Goal: Information Seeking & Learning: Learn about a topic

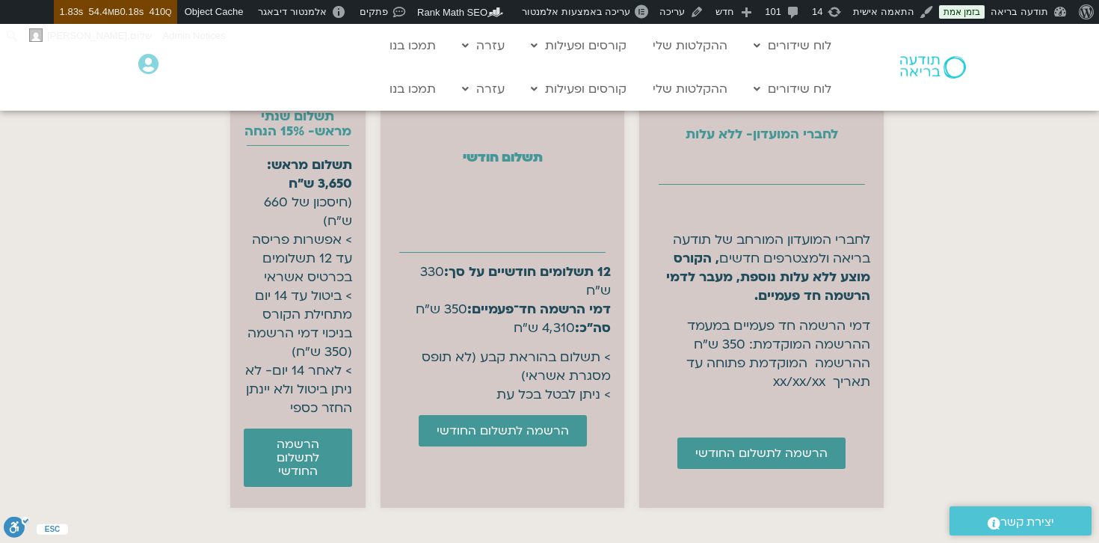
scroll to position [6671, 0]
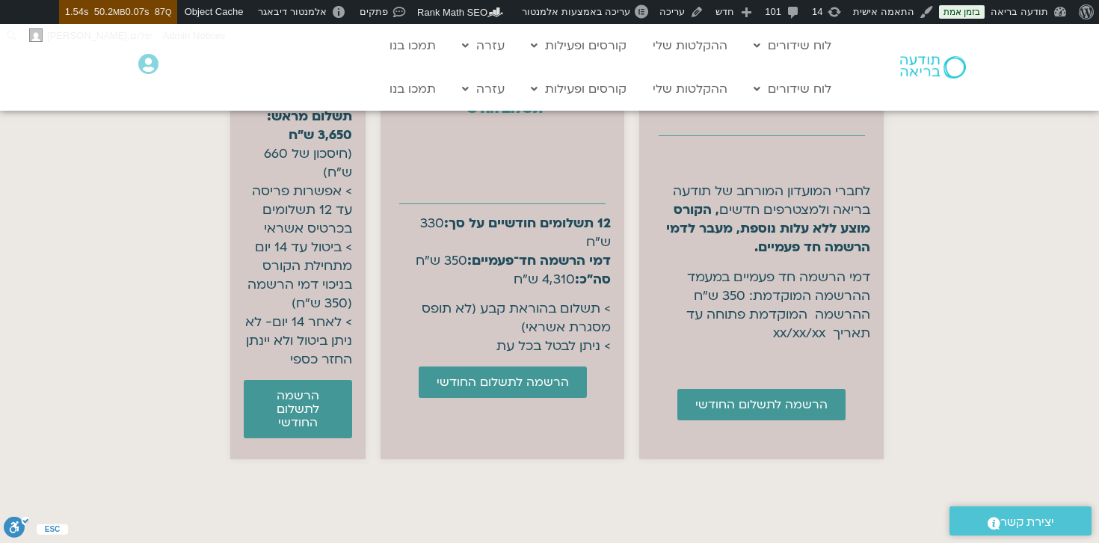
scroll to position [6755, 0]
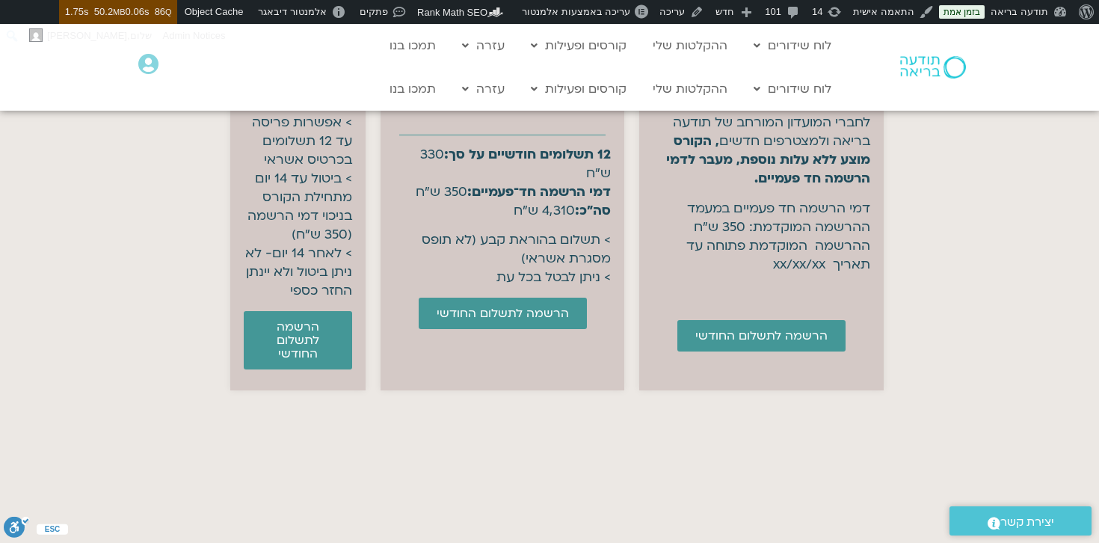
scroll to position [6792, 0]
